Goal: Information Seeking & Learning: Learn about a topic

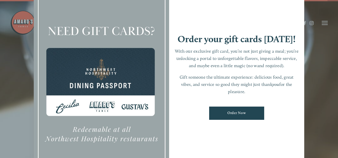
scroll to position [11, 0]
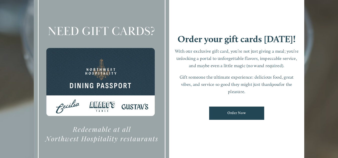
click at [5, 74] on div at bounding box center [169, 79] width 338 height 158
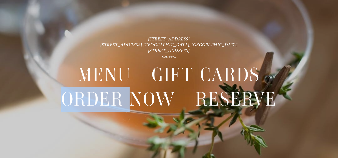
click at [5, 74] on div "[STREET_ADDRESS] [STREET_ADDRESS] [GEOGRAPHIC_DATA], [GEOGRAPHIC_DATA] [STREET_…" at bounding box center [169, 79] width 338 height 86
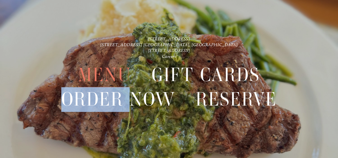
click at [107, 79] on span "Menu" at bounding box center [104, 75] width 53 height 25
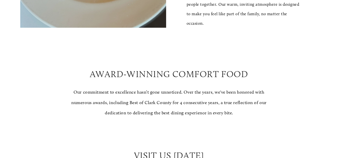
scroll to position [415, 0]
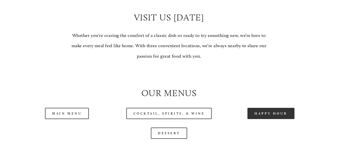
click at [266, 117] on link "Happy Hour" at bounding box center [270, 113] width 47 height 11
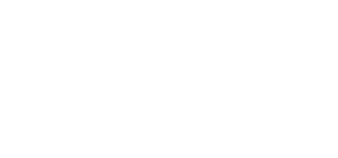
scroll to position [11, 0]
